Goal: Information Seeking & Learning: Understand process/instructions

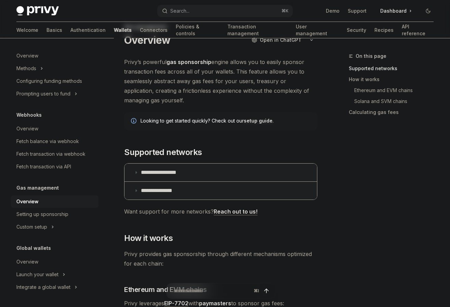
scroll to position [31, 0]
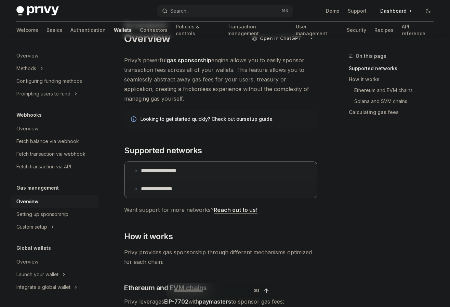
click at [170, 192] on p "**********" at bounding box center [162, 189] width 43 height 7
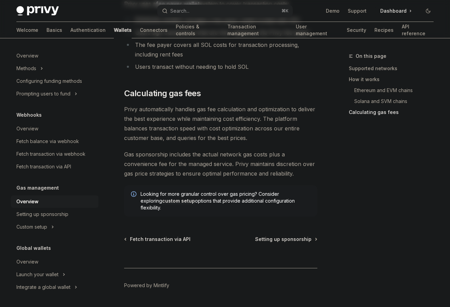
scroll to position [660, 0]
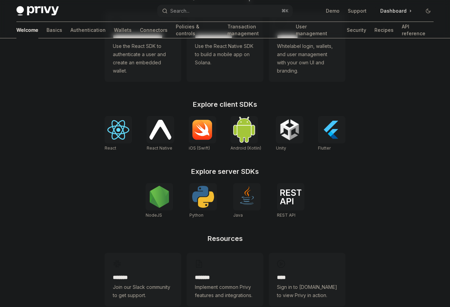
scroll to position [222, 0]
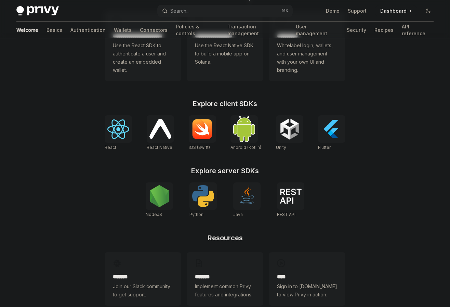
click at [150, 136] on img at bounding box center [161, 129] width 22 height 20
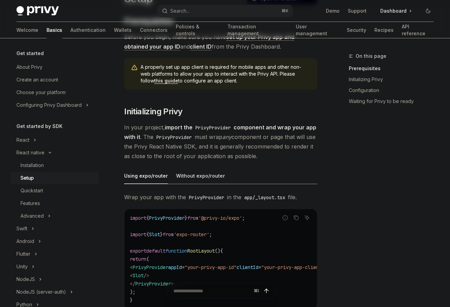
scroll to position [128, 0]
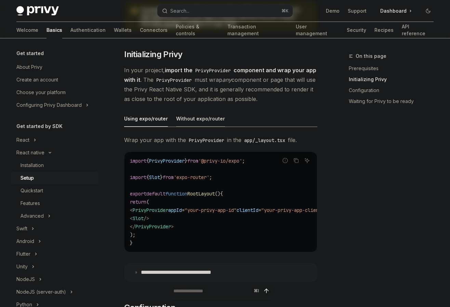
click at [186, 120] on div "Without expo/router" at bounding box center [200, 119] width 49 height 16
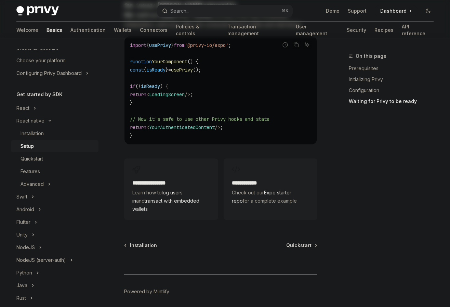
scroll to position [34, 0]
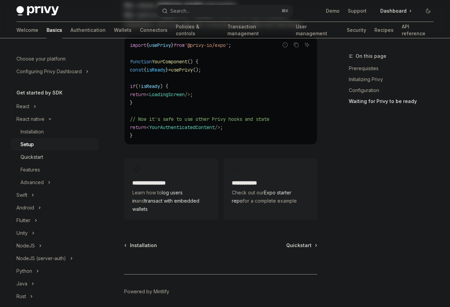
click at [42, 156] on div "Quickstart" at bounding box center [32, 157] width 23 height 8
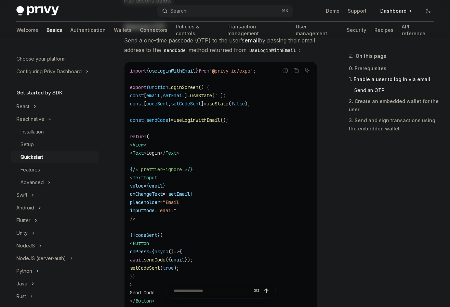
scroll to position [369, 0]
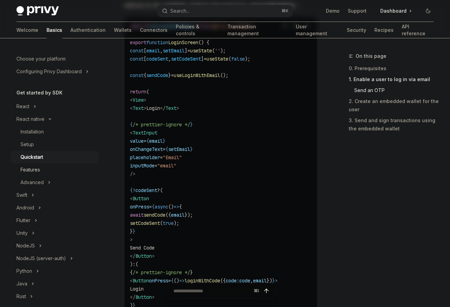
click at [31, 172] on div "Features" at bounding box center [31, 170] width 20 height 8
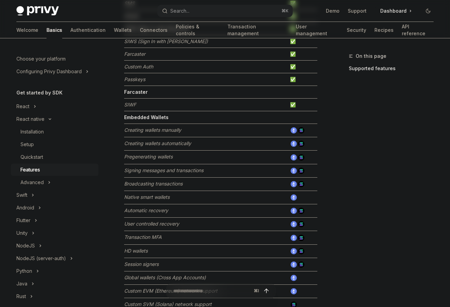
scroll to position [143, 0]
click at [52, 182] on button "Advanced" at bounding box center [55, 182] width 88 height 12
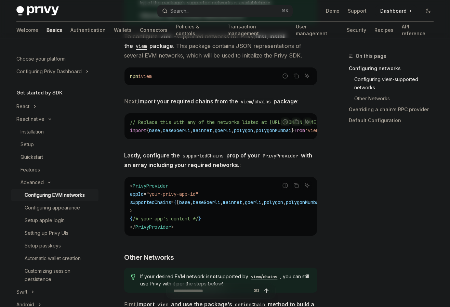
scroll to position [230, 0]
click at [76, 208] on div "Configuring appearance" at bounding box center [52, 208] width 55 height 8
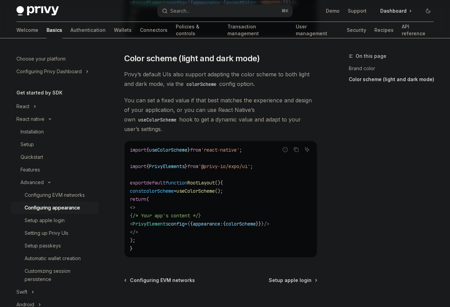
scroll to position [322, 0]
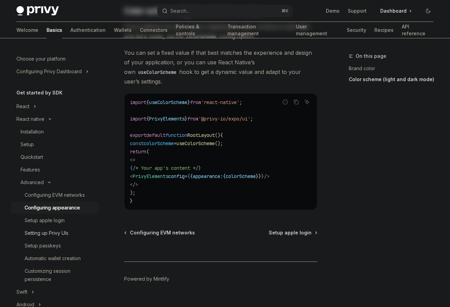
click at [68, 232] on div "Setting up Privy UIs" at bounding box center [47, 233] width 44 height 8
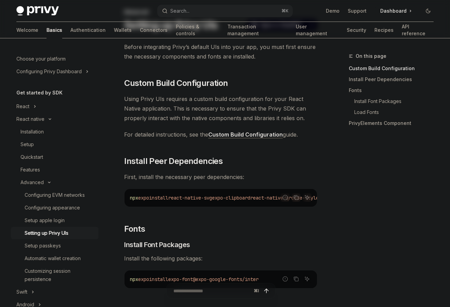
scroll to position [50, 0]
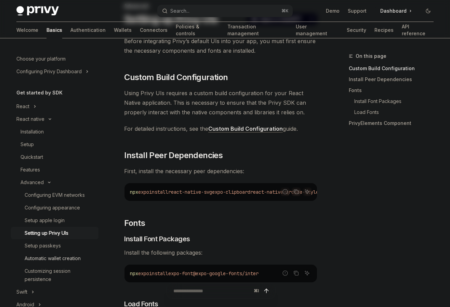
click at [52, 262] on div "Automatic wallet creation" at bounding box center [53, 258] width 56 height 8
type textarea "*"
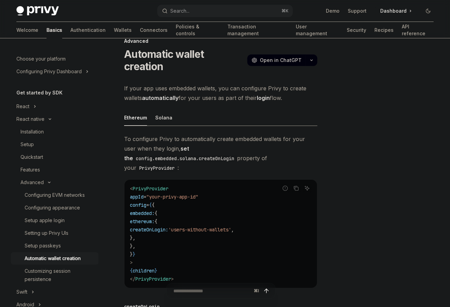
scroll to position [15, 0]
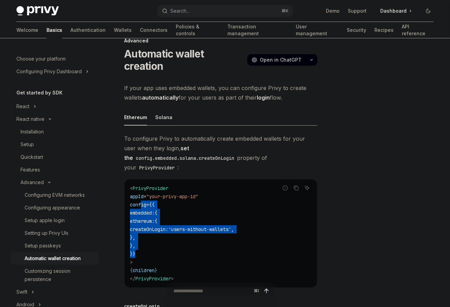
drag, startPoint x: 150, startPoint y: 231, endPoint x: 143, endPoint y: 184, distance: 47.1
click at [143, 184] on code "< PrivyProvider appId = "your-privy-app-id" config = { { embedded: { ethereum: …" at bounding box center [221, 233] width 182 height 99
copy code "config = { { embedded: { ethereum: { createOnLogin: 'users-without-wallets' , }…"
